Goal: Complete application form

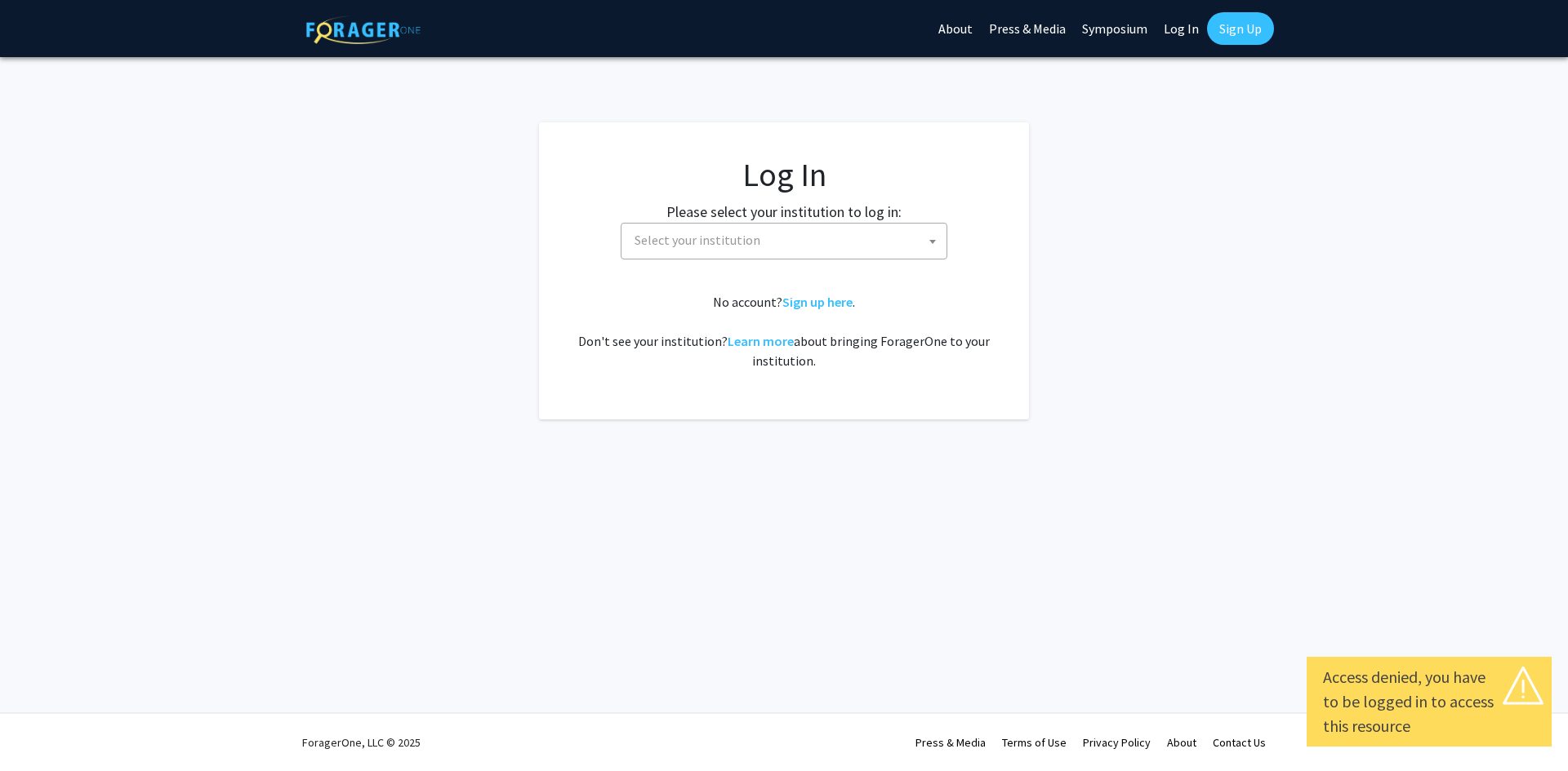
click at [862, 247] on span "Select your institution" at bounding box center [787, 240] width 318 height 33
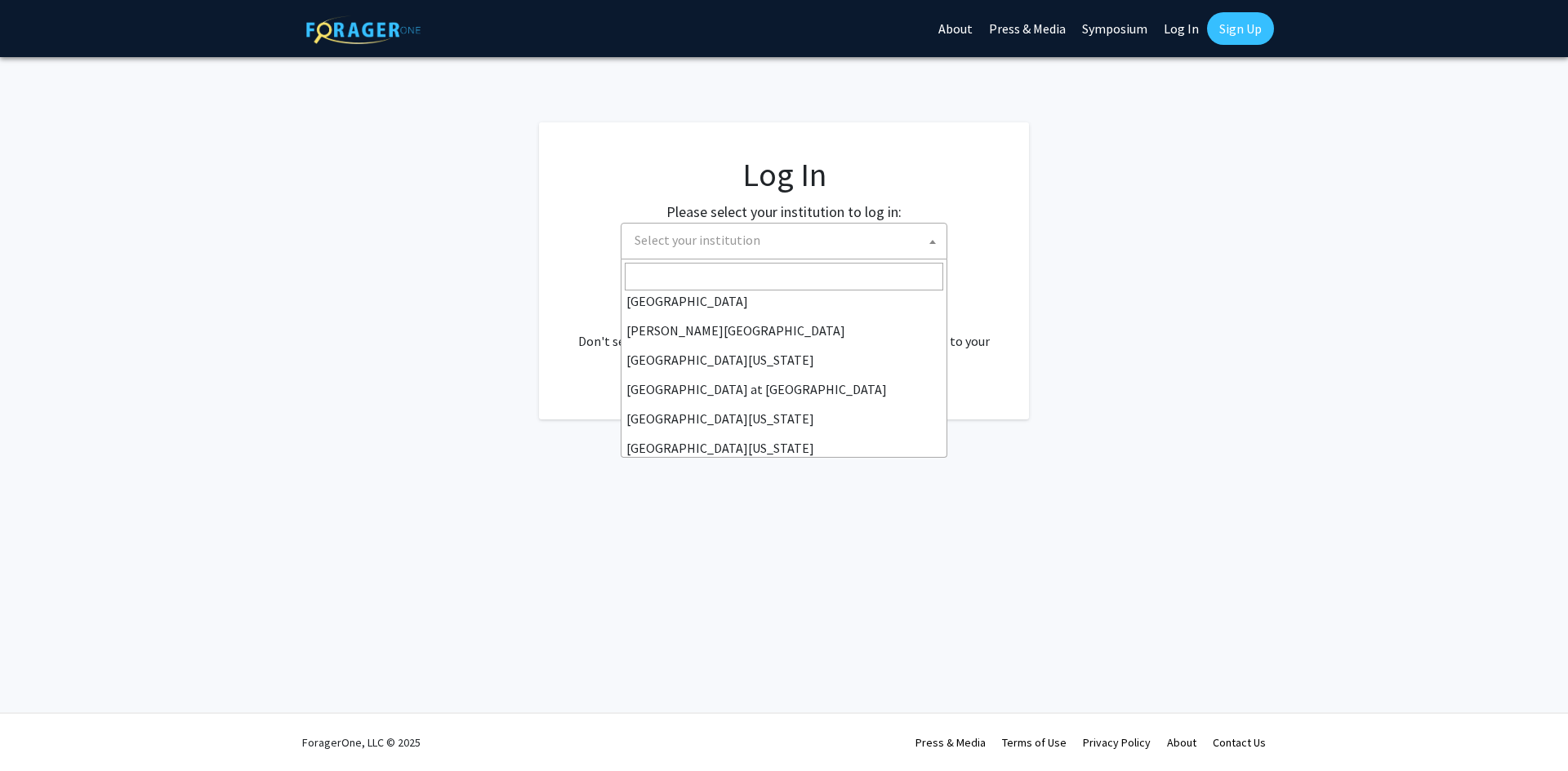
scroll to position [571, 0]
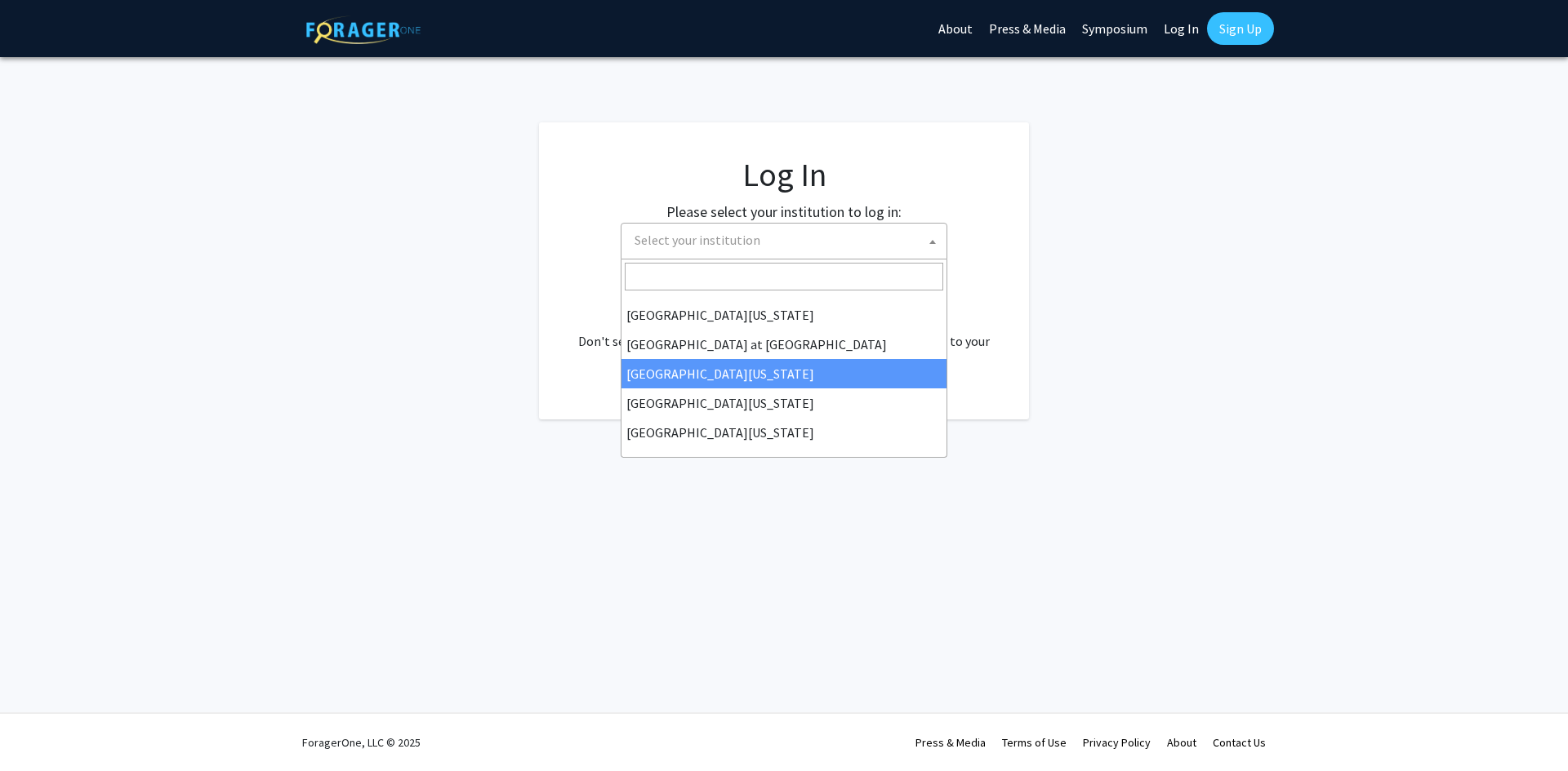
select select "13"
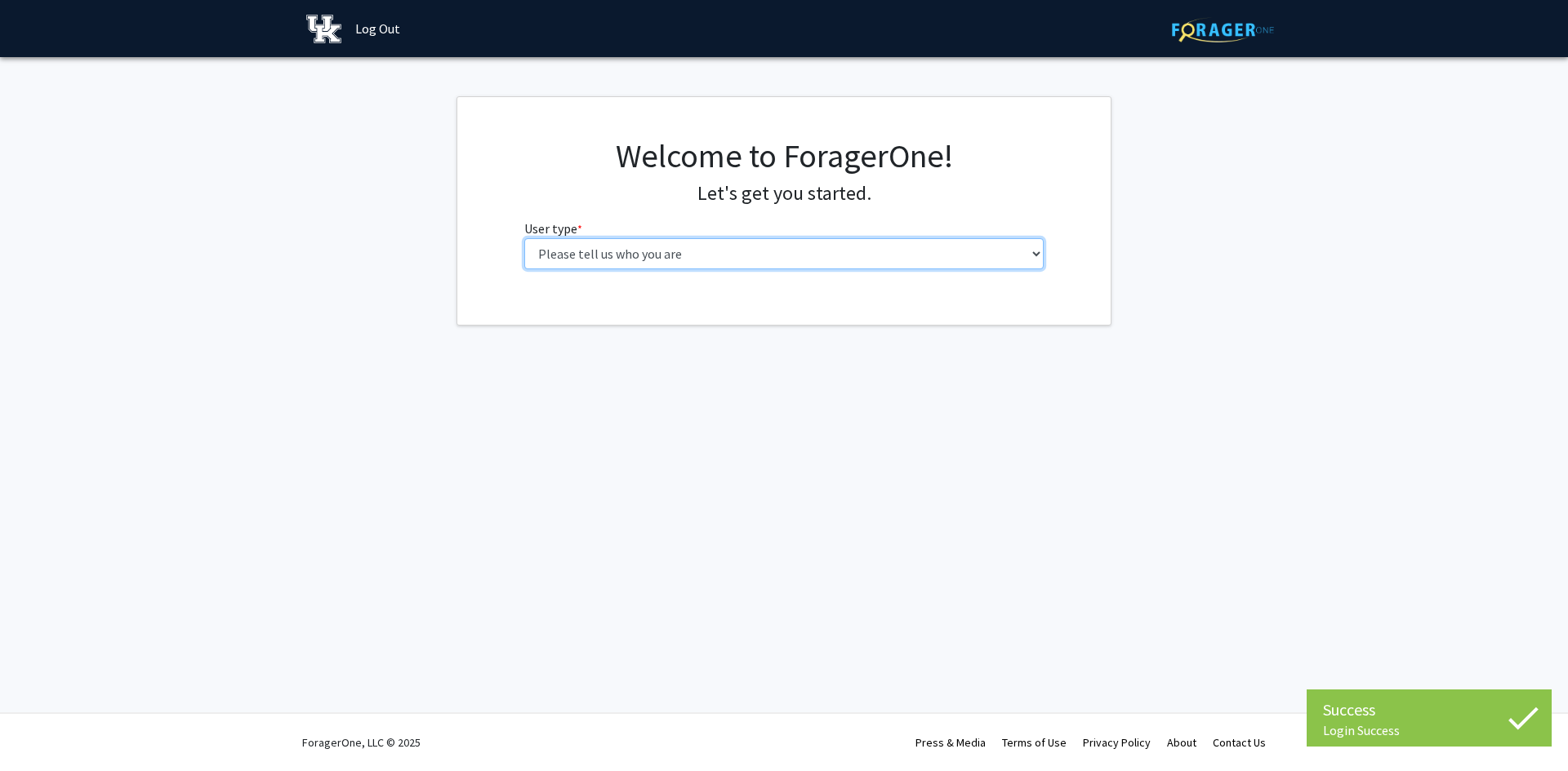
click at [685, 258] on select "Please tell us who you are Undergraduate Student Master's Student Doctoral Cand…" at bounding box center [784, 254] width 520 height 31
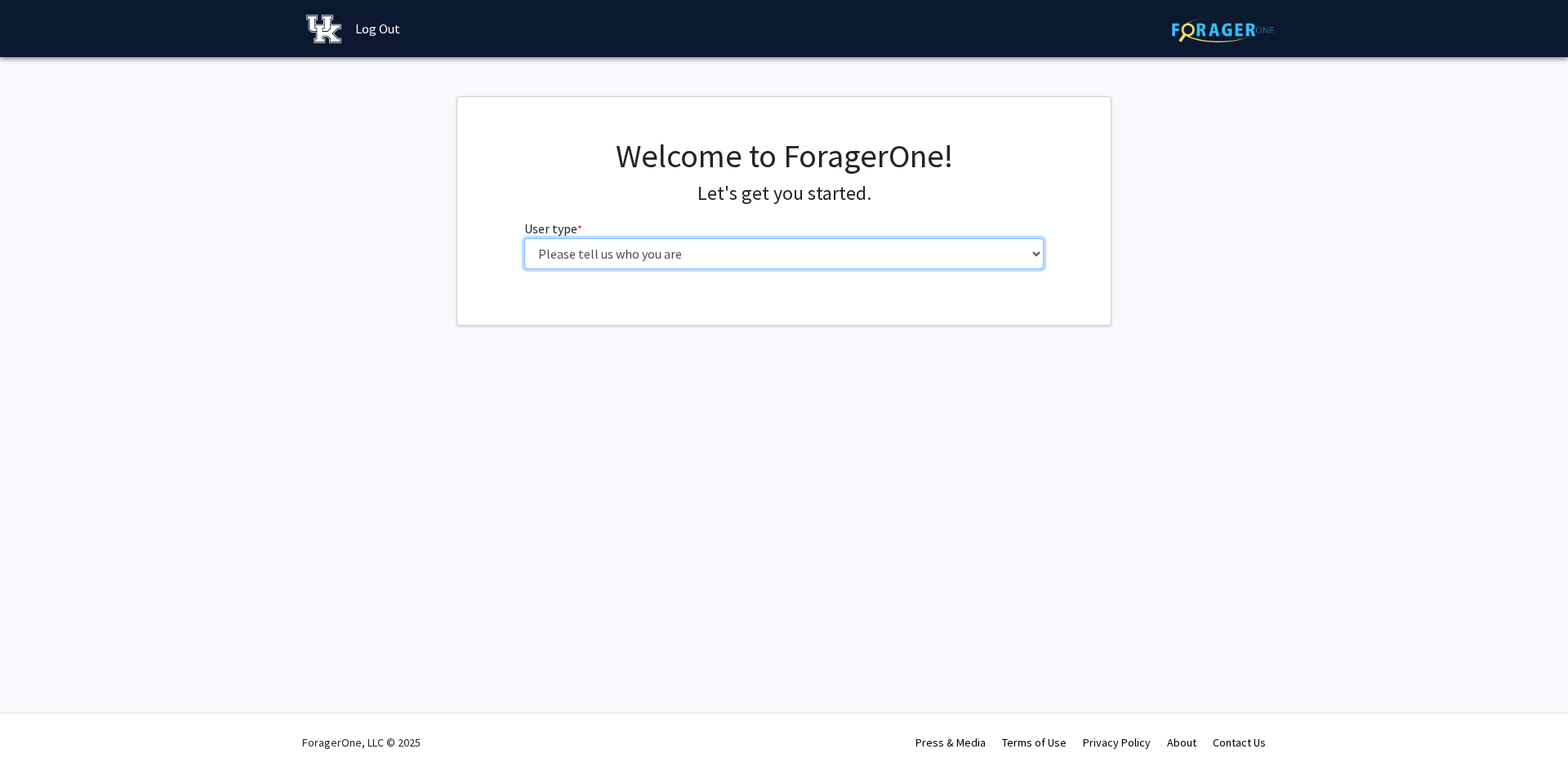
select select "6: adminAssistant"
click at [524, 238] on select "Please tell us who you are Undergraduate Student Master's Student Doctoral Cand…" at bounding box center [784, 254] width 520 height 31
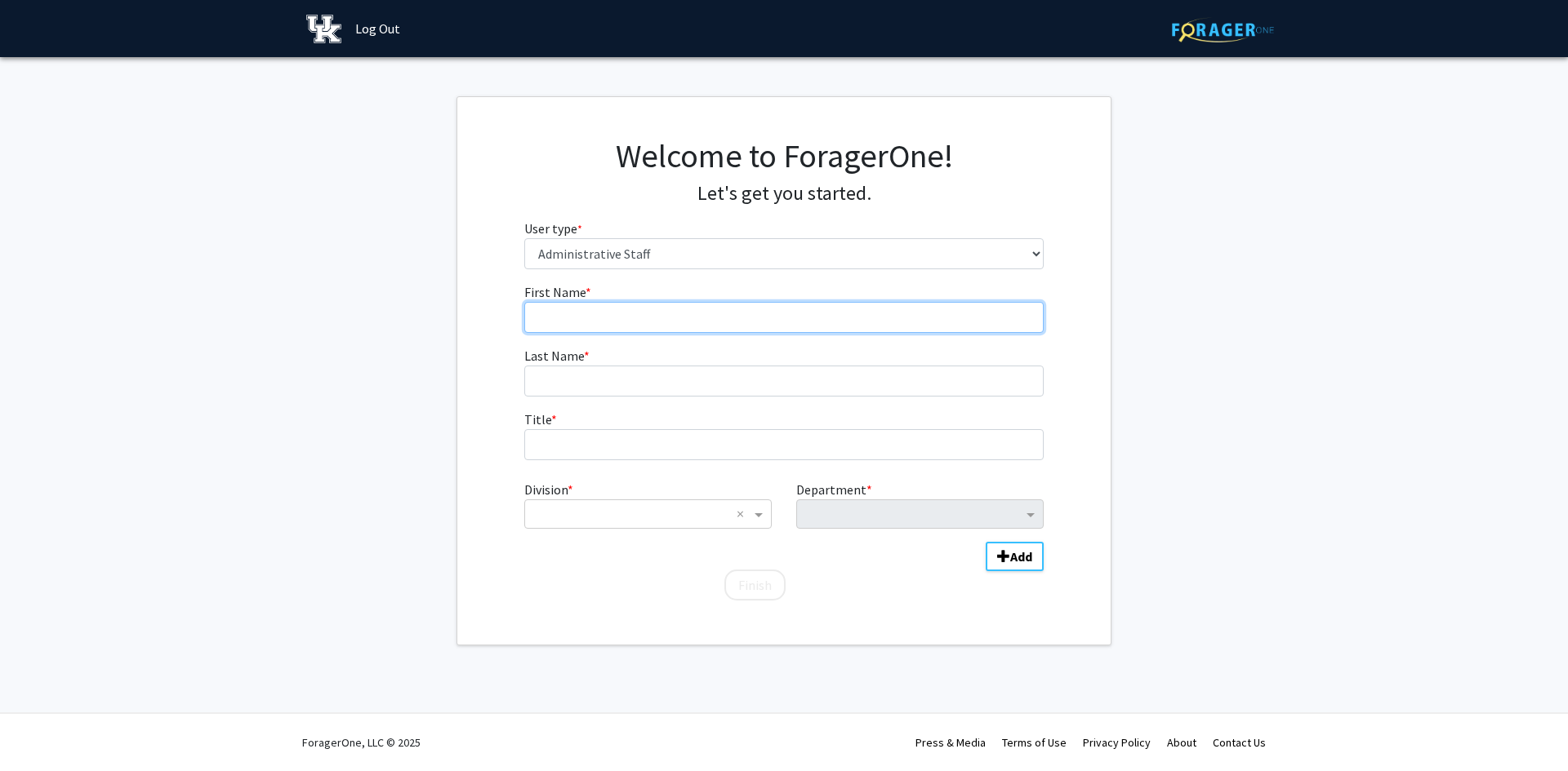
click at [618, 317] on input "First Name * required" at bounding box center [784, 317] width 520 height 31
type input "[PERSON_NAME]"
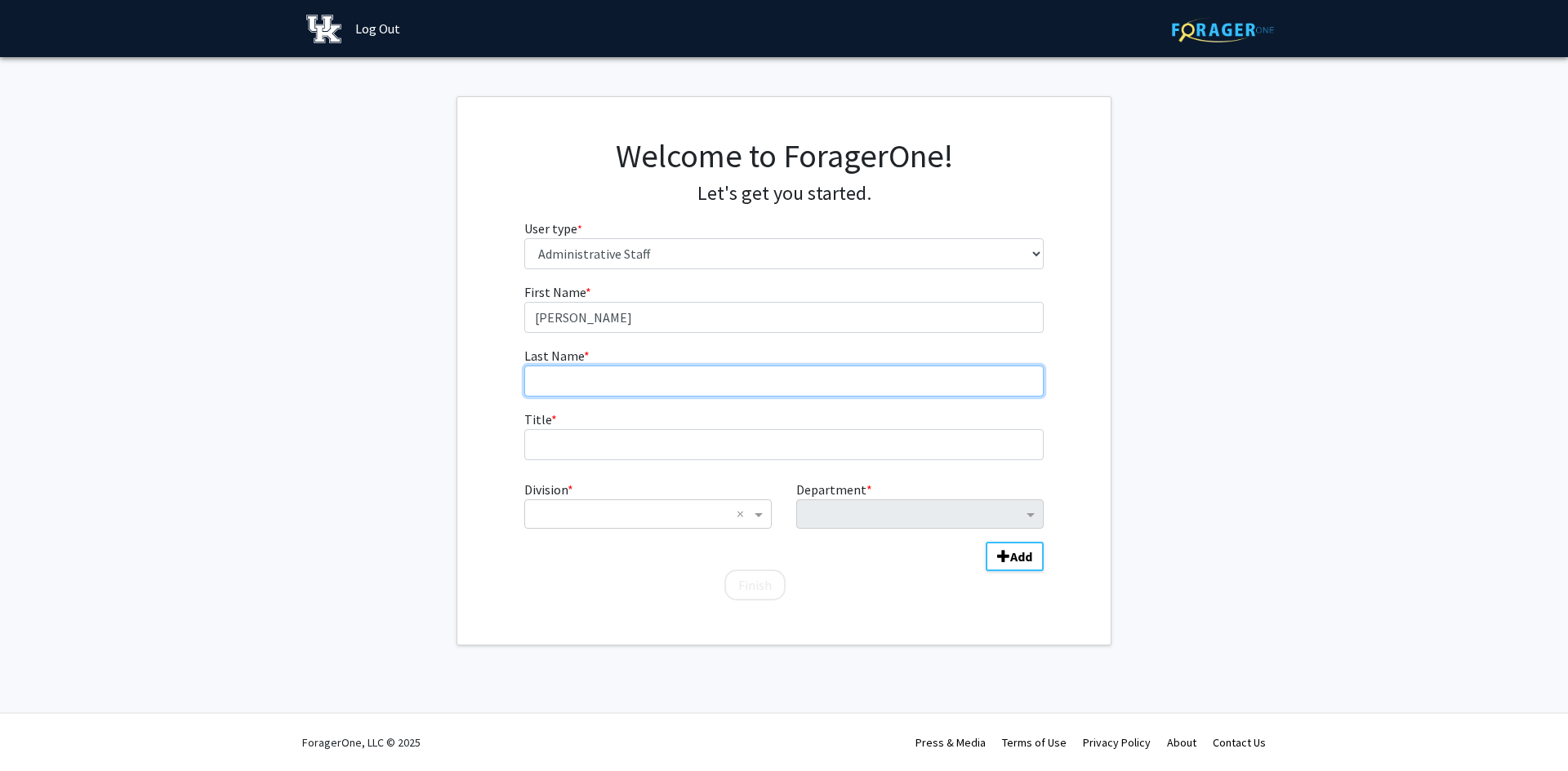
type input "[PERSON_NAME]"
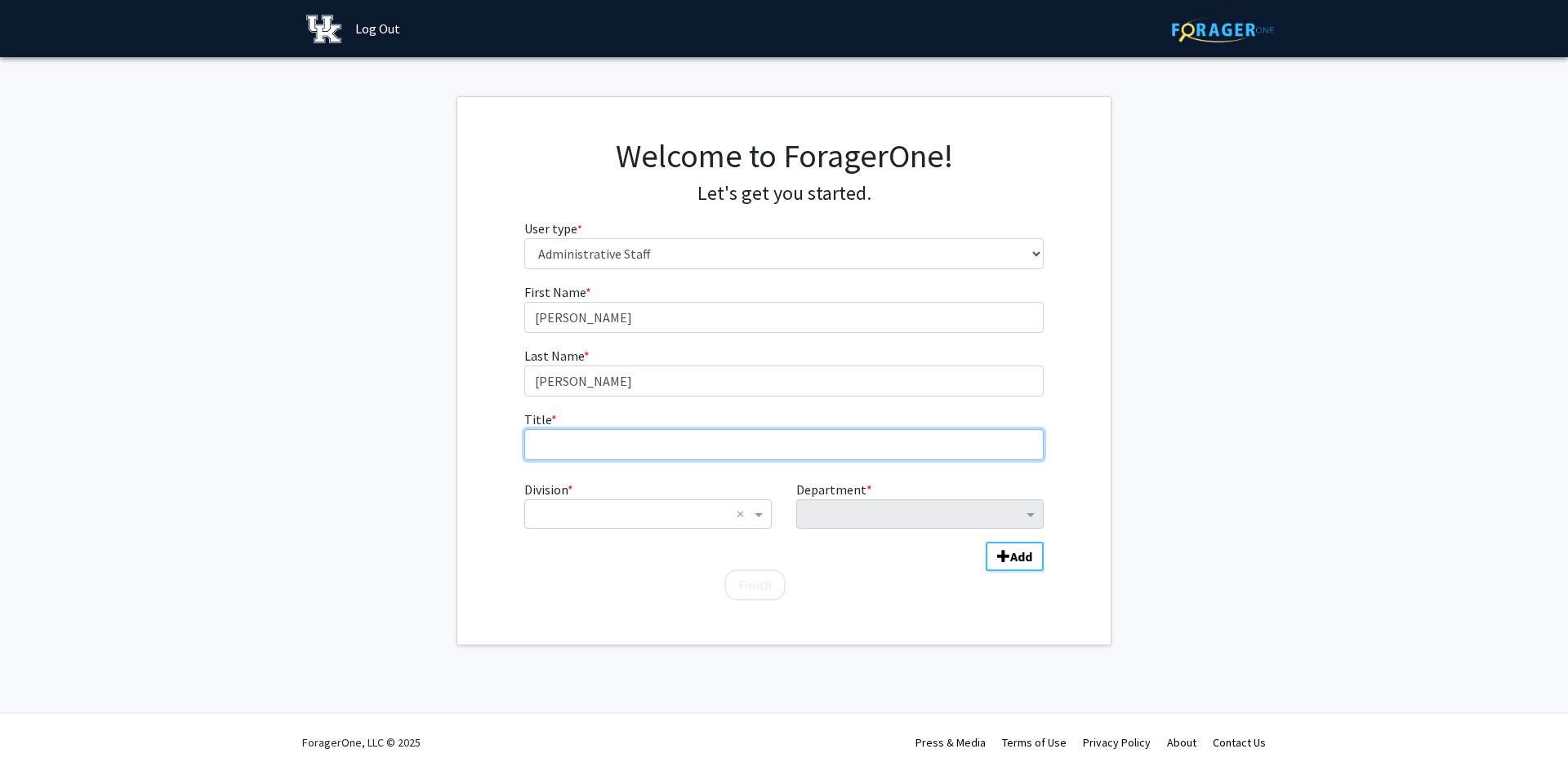
click at [588, 444] on input "Title * required" at bounding box center [784, 445] width 520 height 31
type input "PhD"
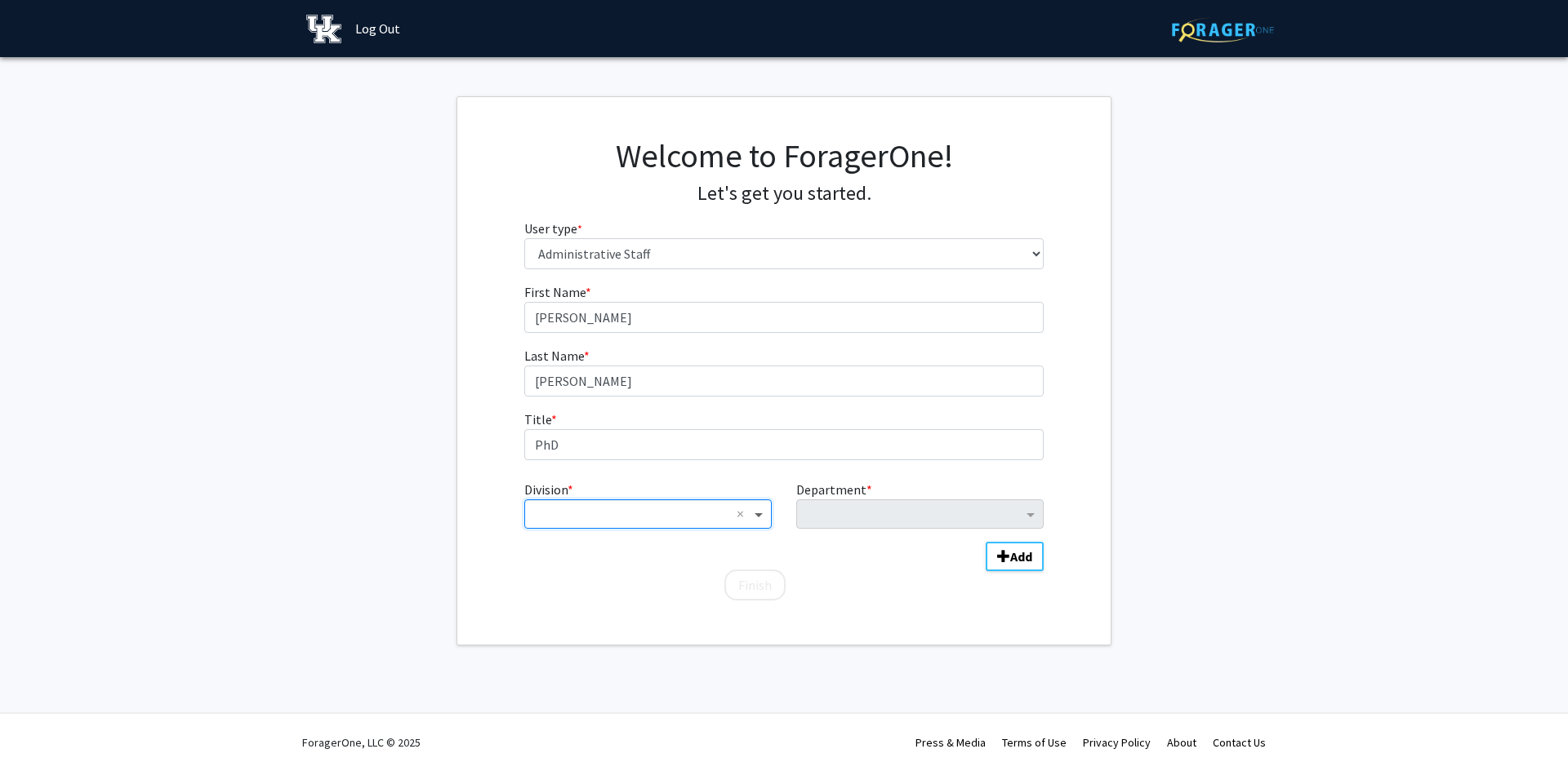
click at [757, 519] on span "Division" at bounding box center [761, 514] width 21 height 20
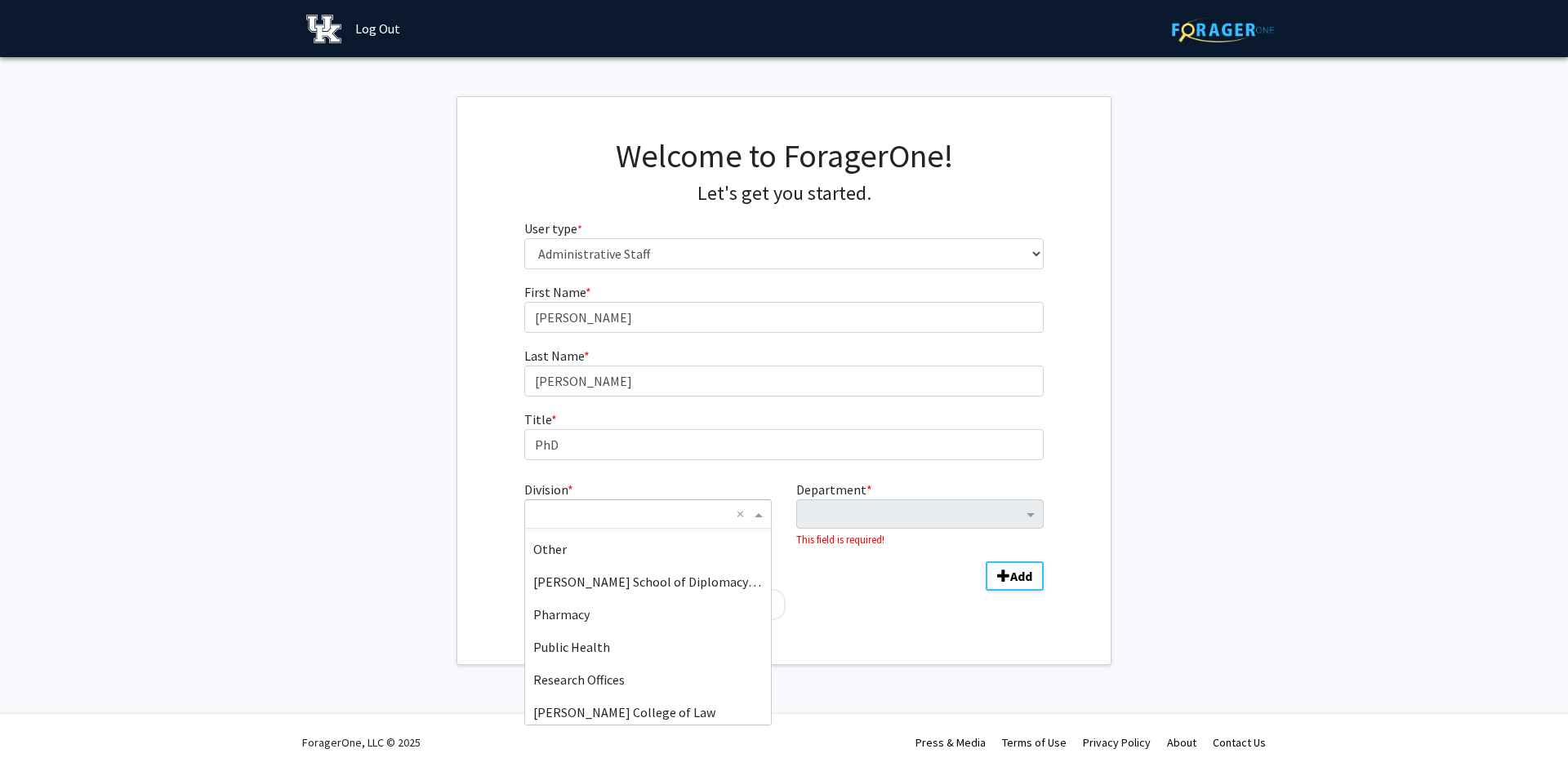
scroll to position [1306, 0]
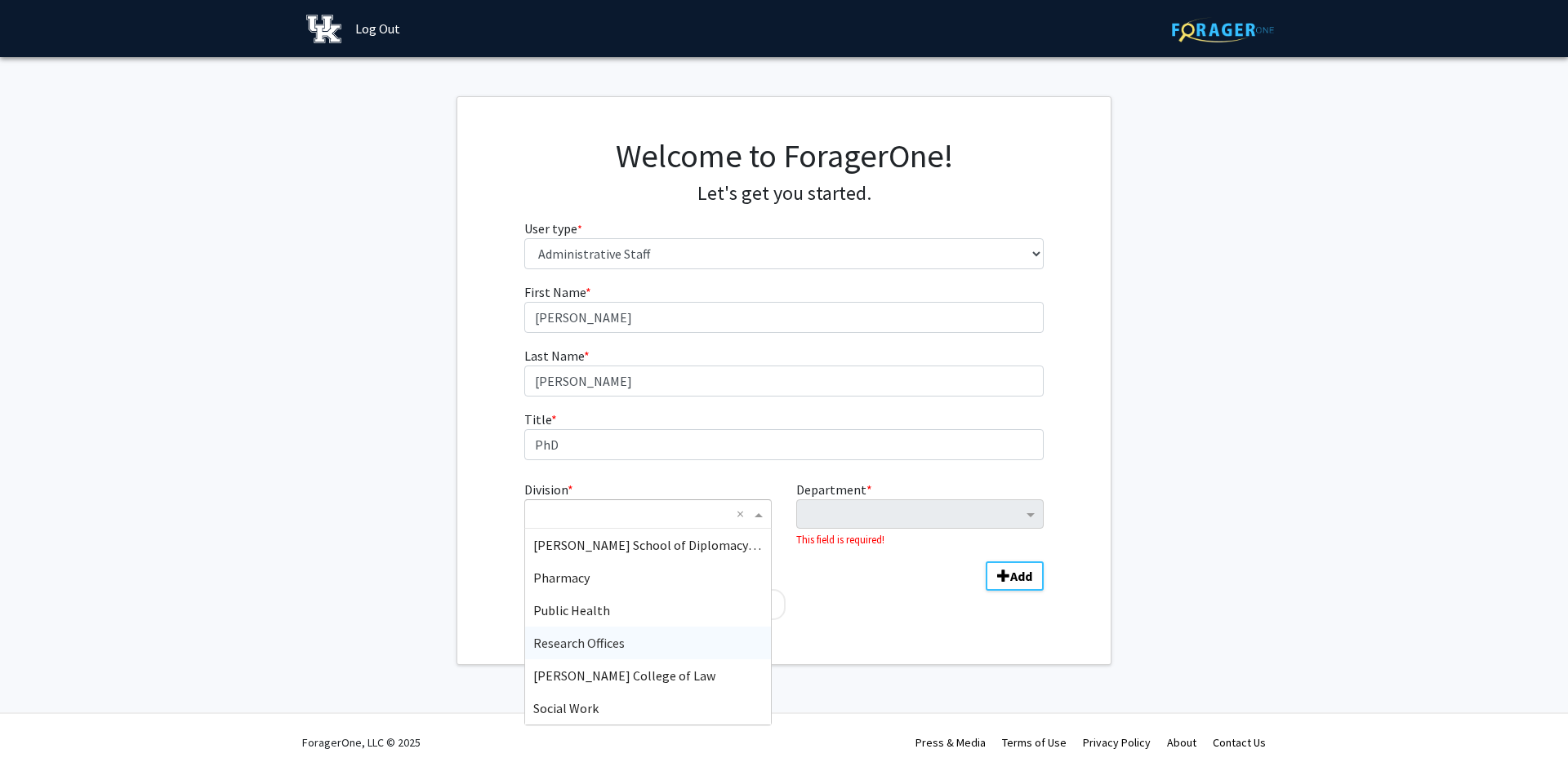
click at [642, 654] on div "Research Offices" at bounding box center [648, 642] width 246 height 32
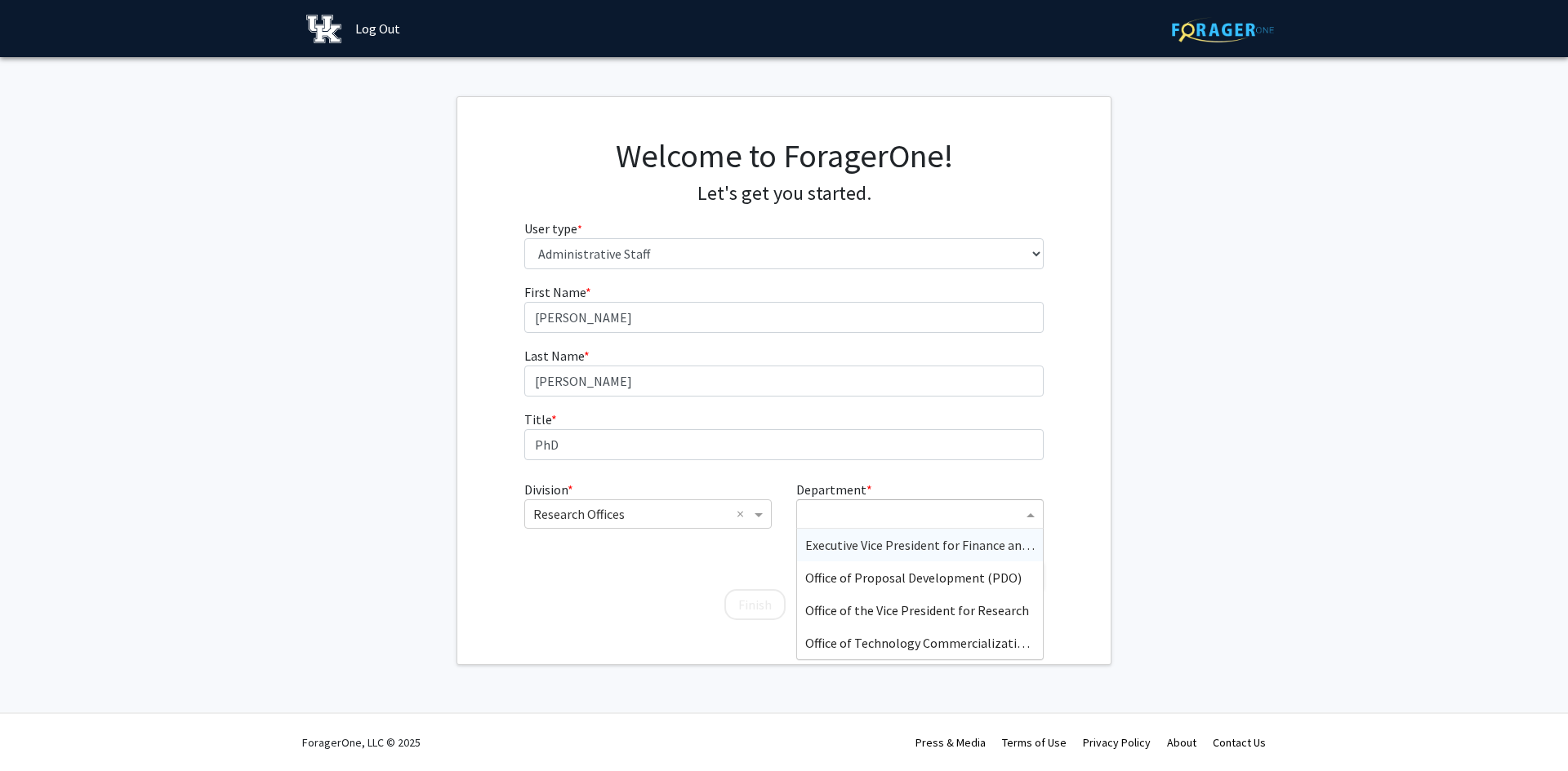
click at [849, 522] on input "Department" at bounding box center [914, 515] width 217 height 20
click at [846, 520] on input "Department" at bounding box center [914, 515] width 217 height 20
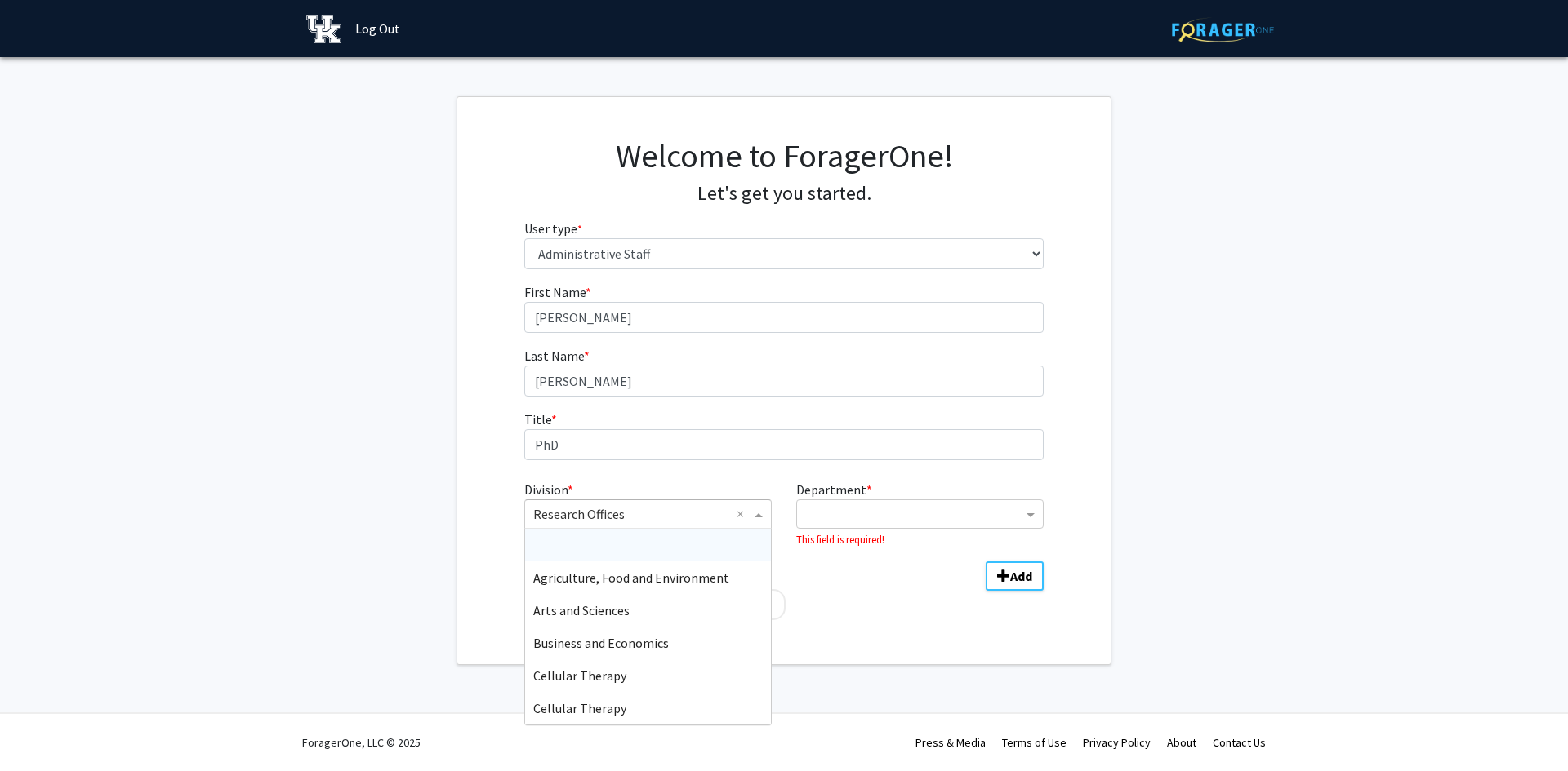
click at [657, 525] on div "× Research Offices ×" at bounding box center [647, 514] width 247 height 29
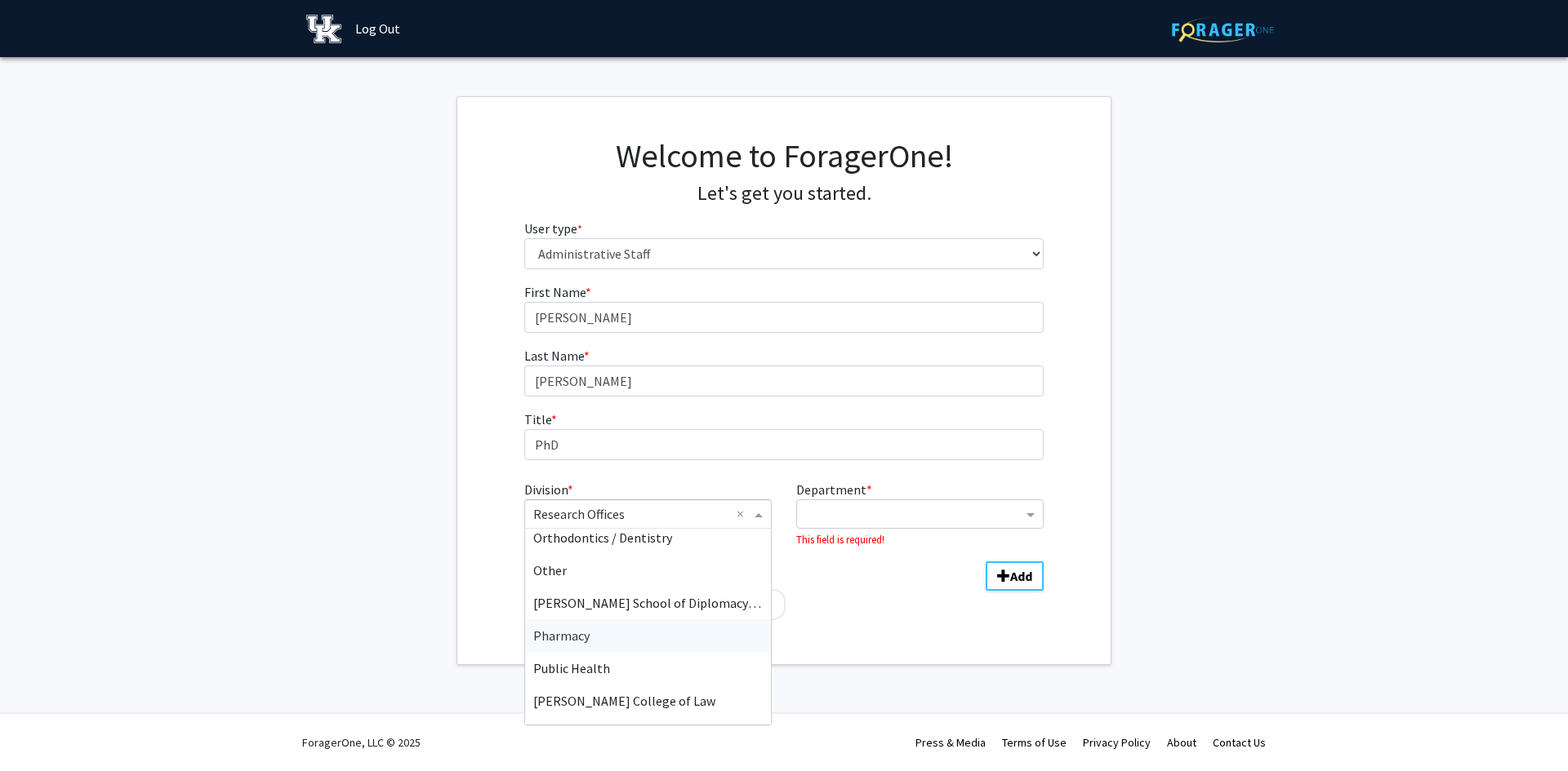
scroll to position [1208, 0]
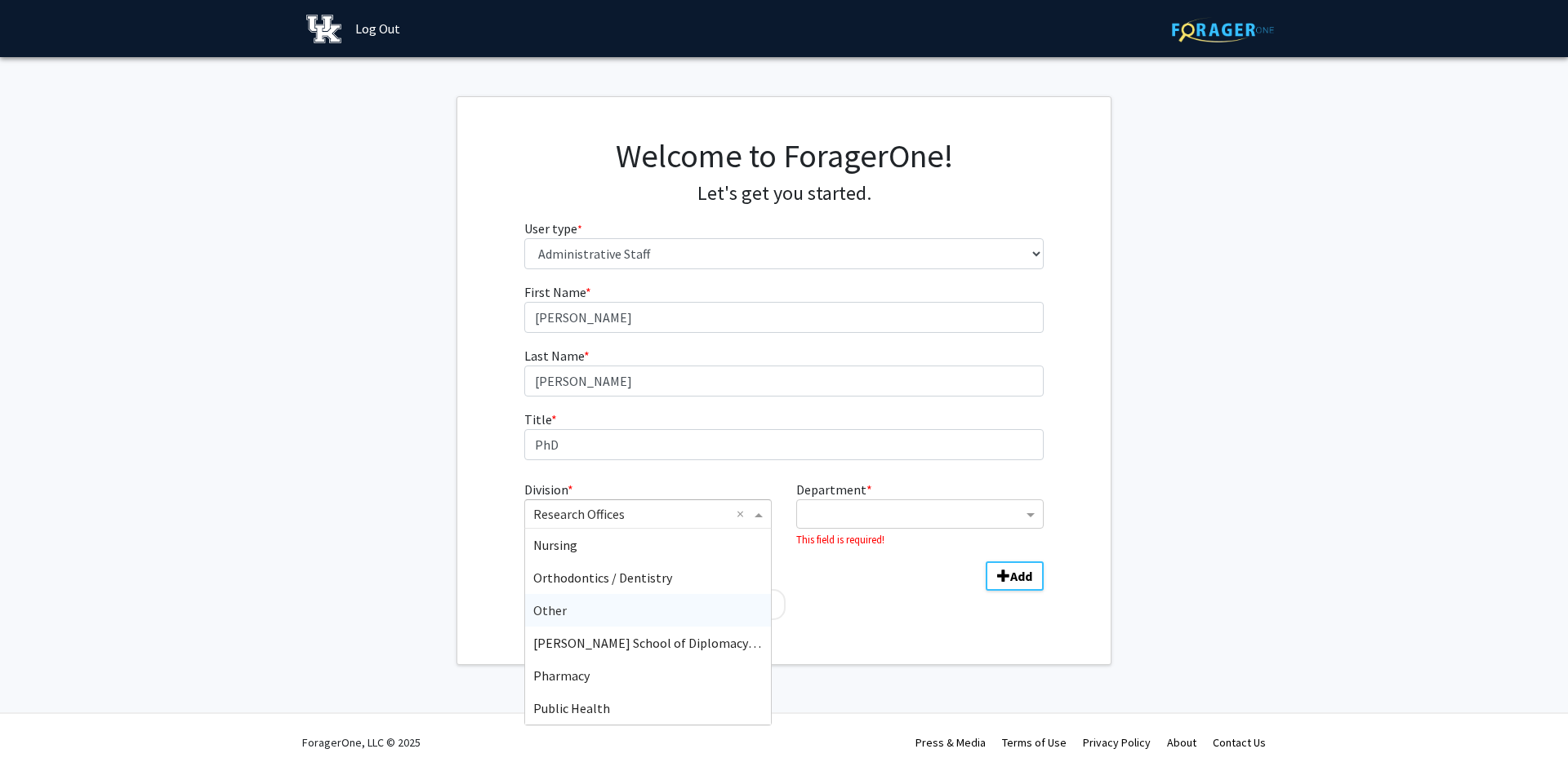
click at [623, 603] on div "Other" at bounding box center [648, 610] width 246 height 32
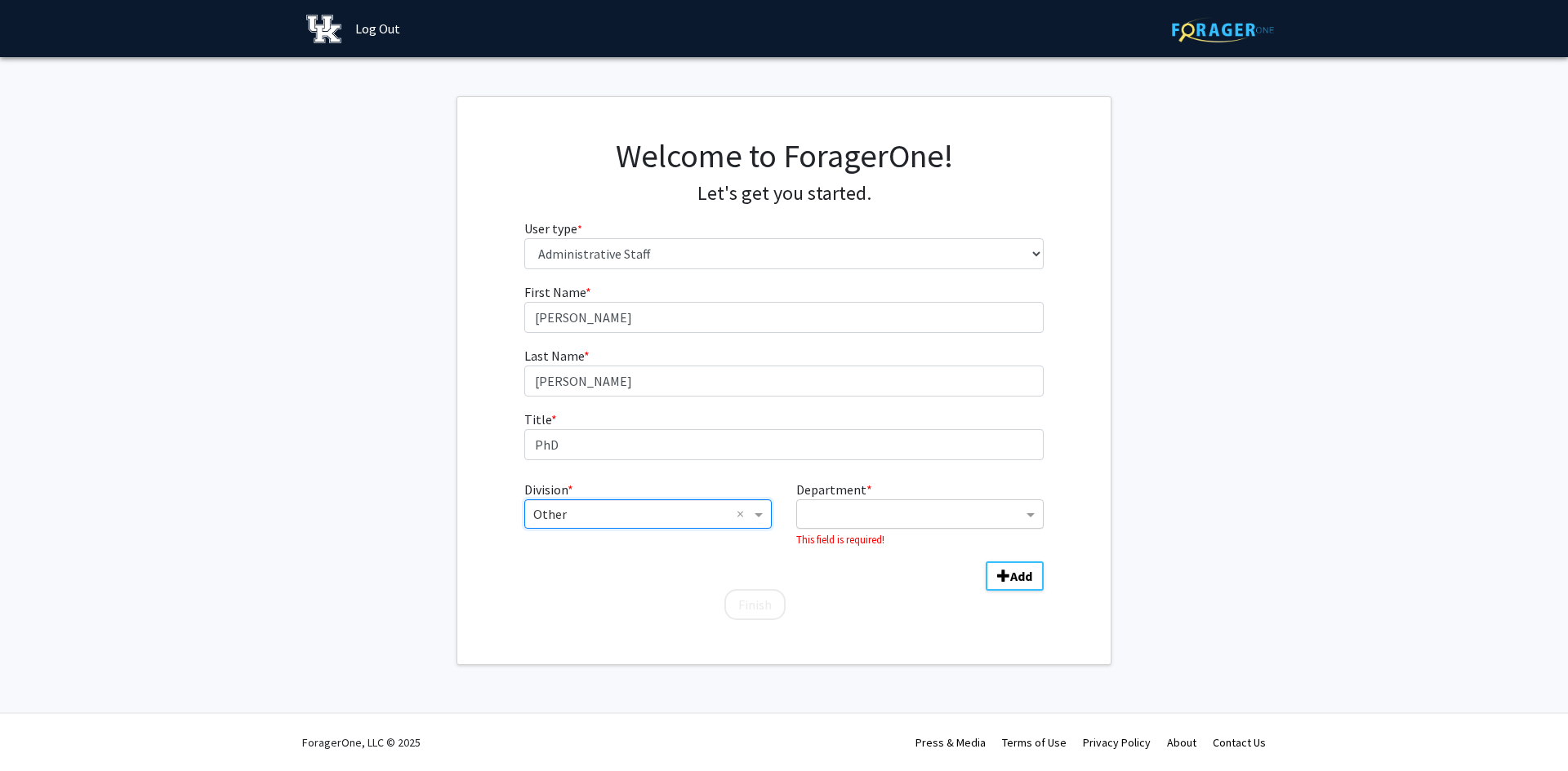
click at [884, 524] on input "Department" at bounding box center [914, 515] width 217 height 20
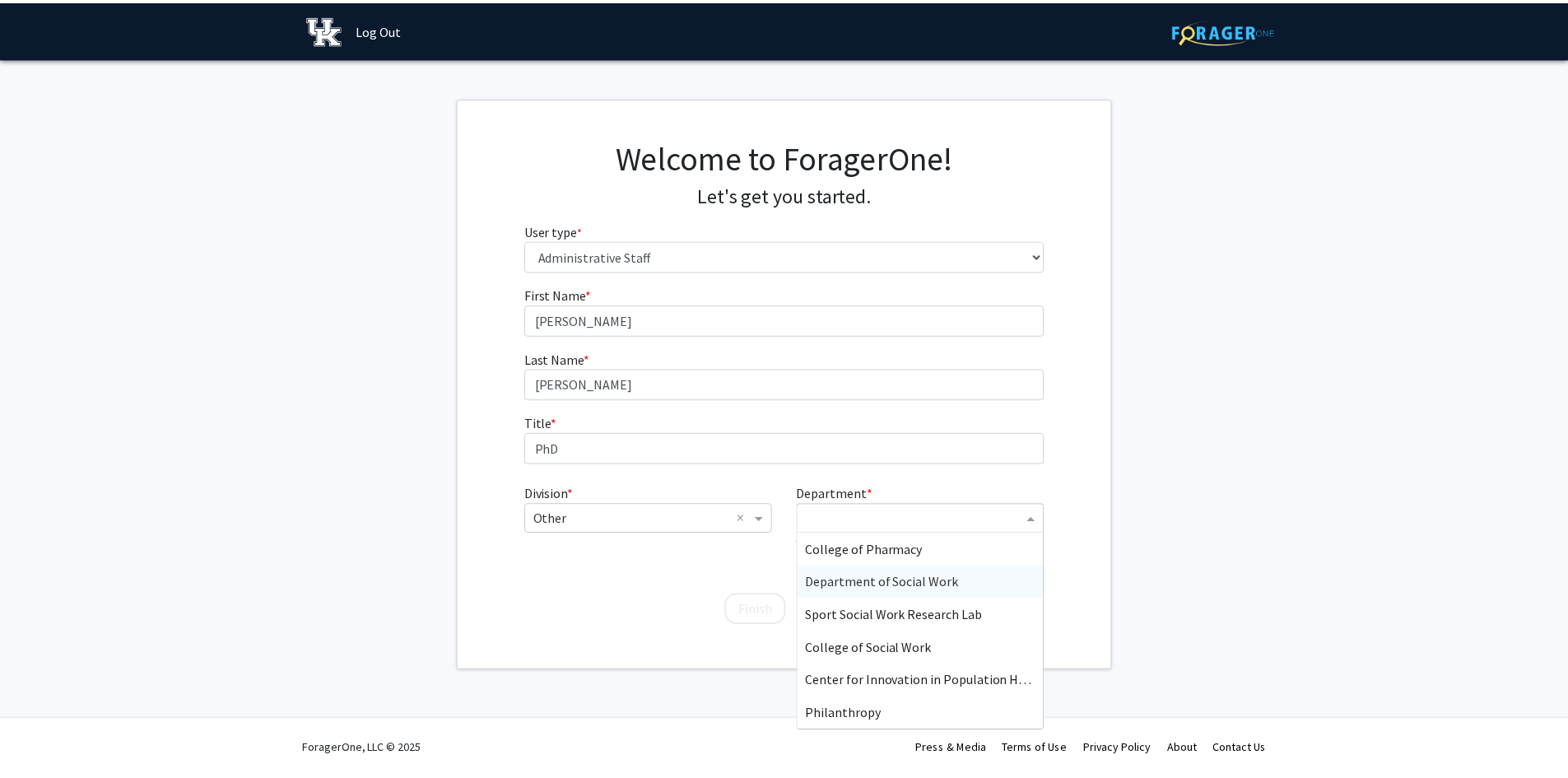
scroll to position [32, 0]
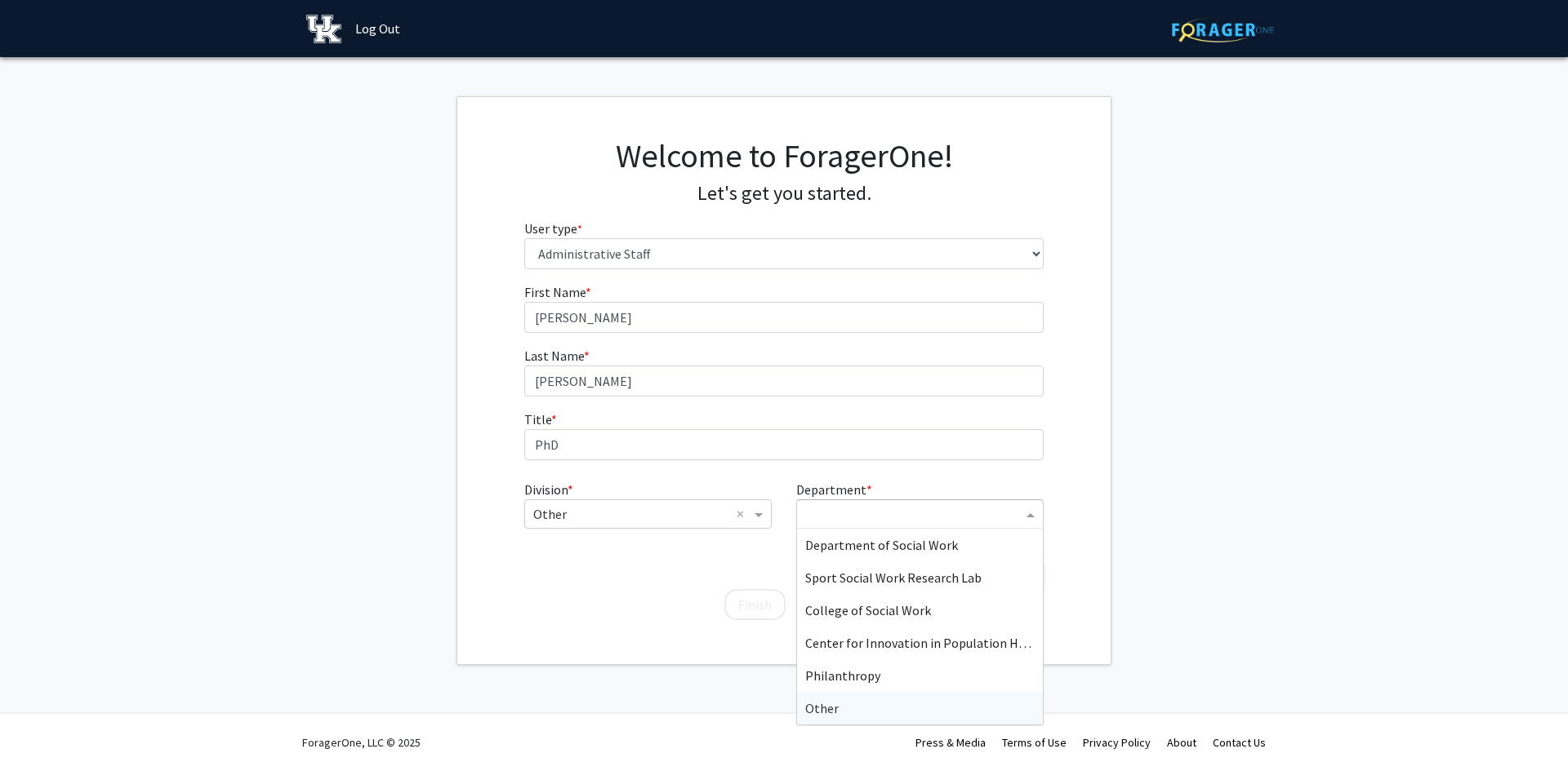
click at [846, 704] on div "Other" at bounding box center [920, 708] width 246 height 32
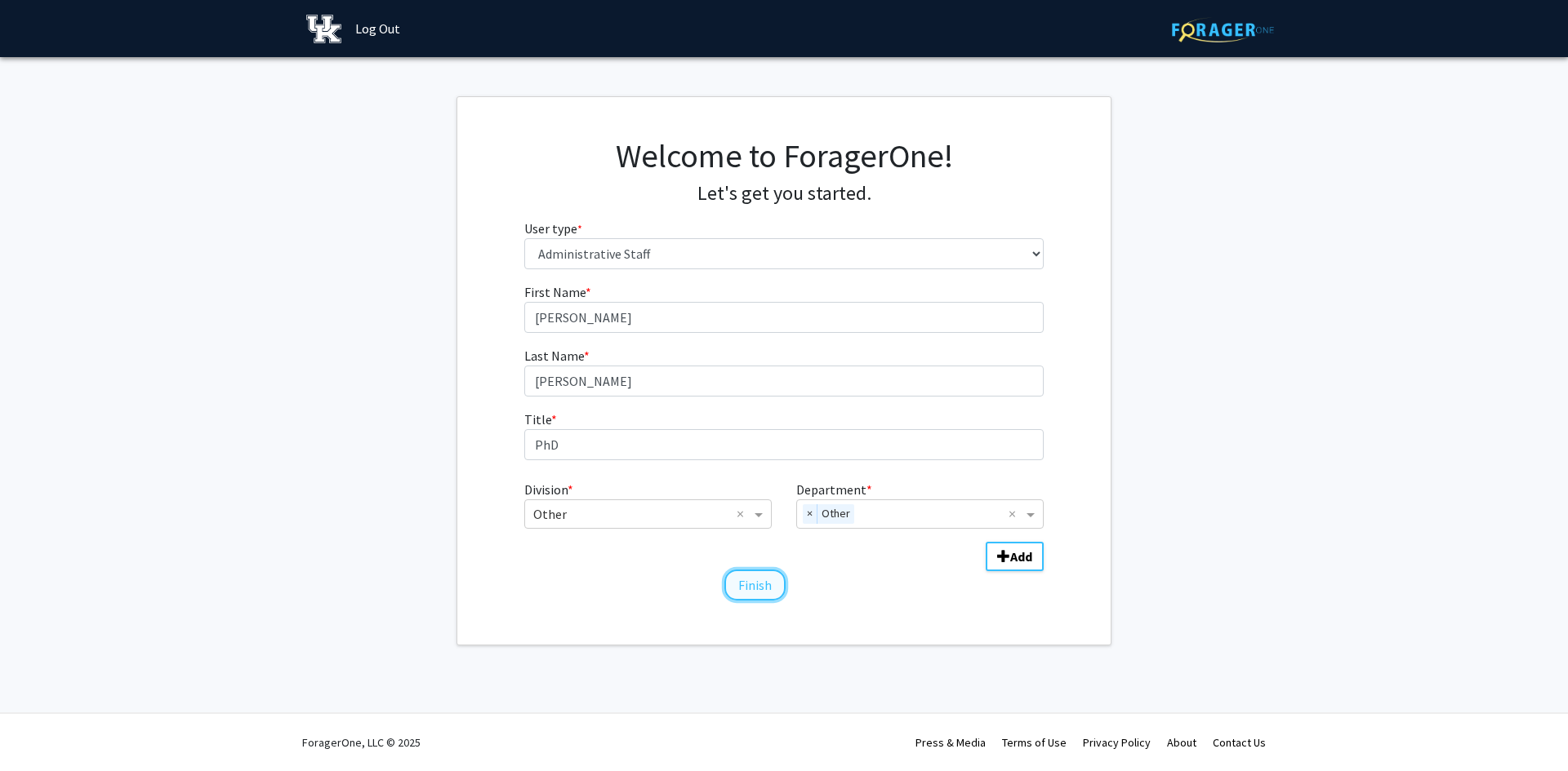
click at [763, 588] on button "Finish" at bounding box center [755, 586] width 62 height 31
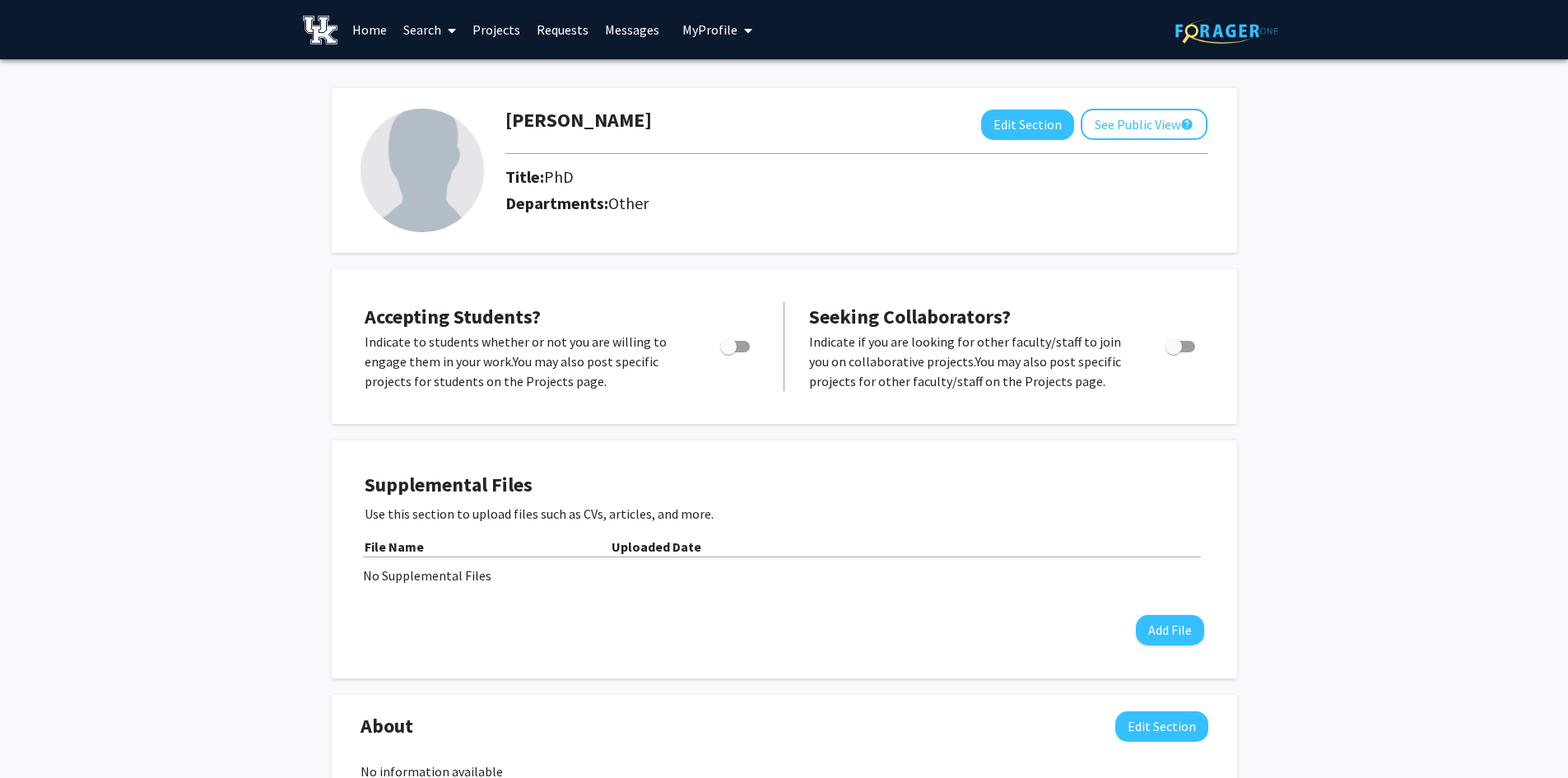
click at [1161, 107] on div "[PERSON_NAME] Edit Section See Public View help Title: PhD Departments: Other" at bounding box center [784, 169] width 906 height 164
click at [1156, 116] on button "See Public View help" at bounding box center [1144, 124] width 127 height 32
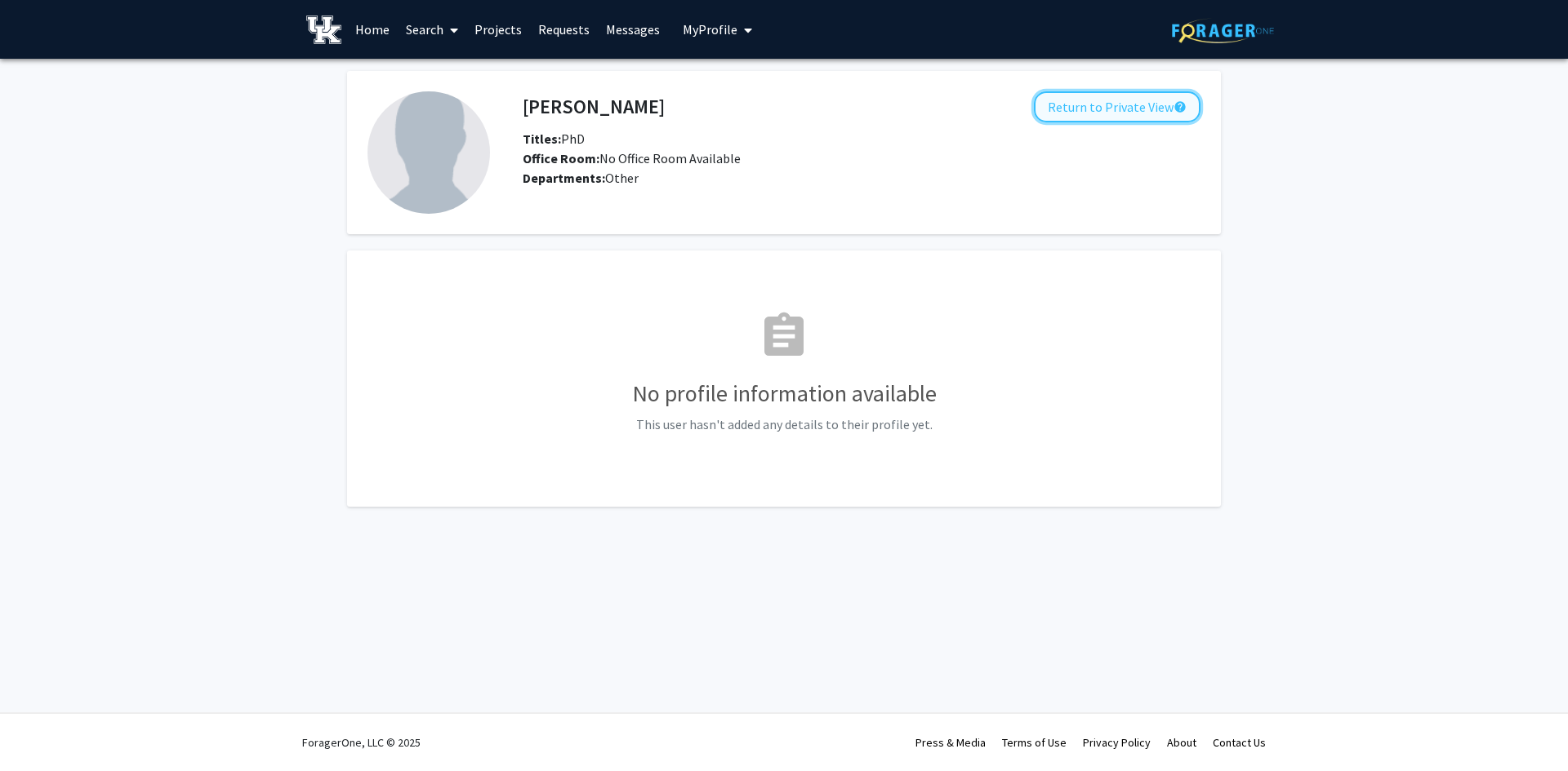
click at [1091, 102] on button "Return to Private View help" at bounding box center [1117, 107] width 167 height 31
